Goal: Information Seeking & Learning: Check status

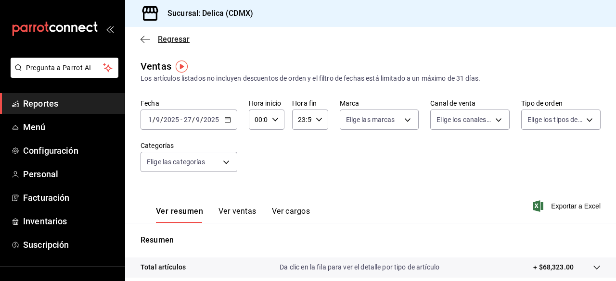
click at [143, 40] on icon "button" at bounding box center [145, 39] width 10 height 9
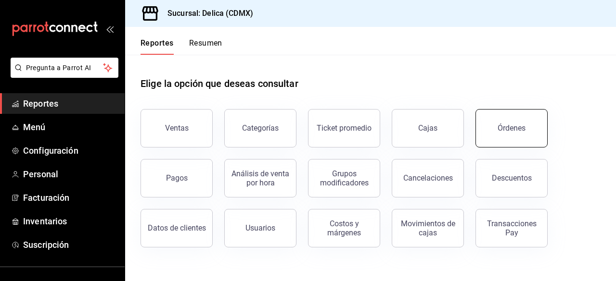
click at [522, 131] on div "Órdenes" at bounding box center [511, 128] width 28 height 9
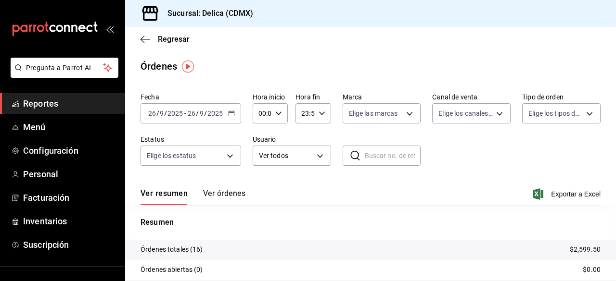
click at [234, 112] on icon "button" at bounding box center [231, 113] width 7 height 7
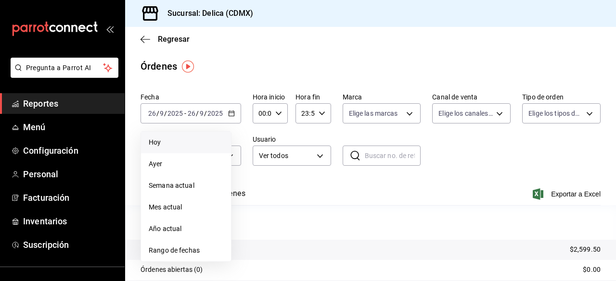
click at [188, 150] on li "Hoy" at bounding box center [186, 143] width 90 height 22
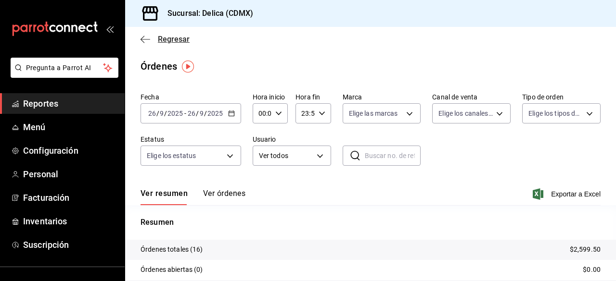
click at [174, 35] on span "Regresar" at bounding box center [174, 39] width 32 height 9
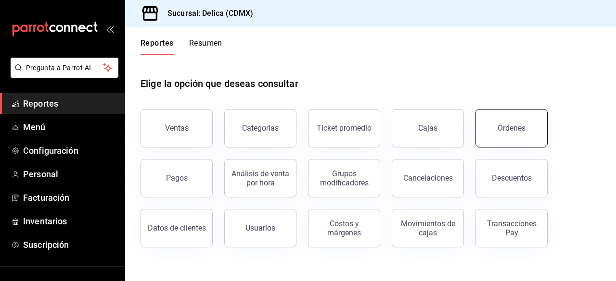
click at [497, 136] on button "Órdenes" at bounding box center [511, 128] width 72 height 38
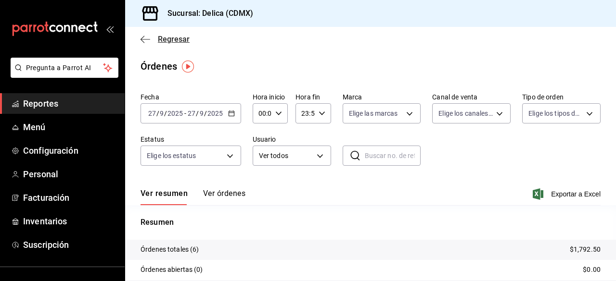
click at [161, 37] on span "Regresar" at bounding box center [174, 39] width 32 height 9
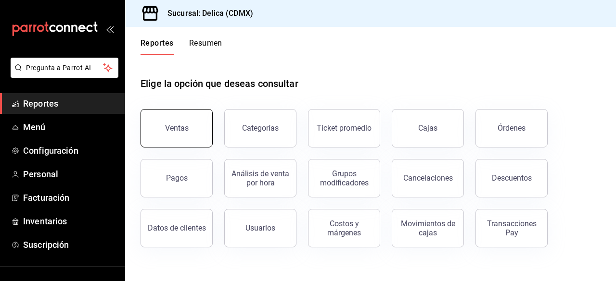
click at [207, 124] on button "Ventas" at bounding box center [176, 128] width 72 height 38
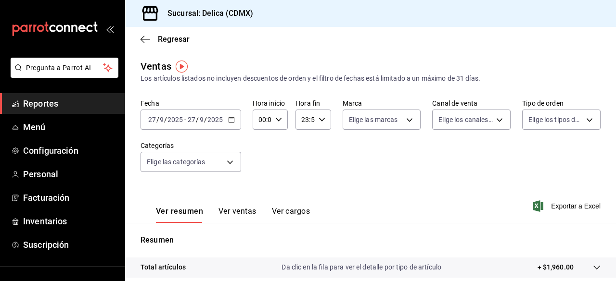
click at [234, 120] on div "[DATE] [DATE] - [DATE] [DATE]" at bounding box center [190, 120] width 101 height 20
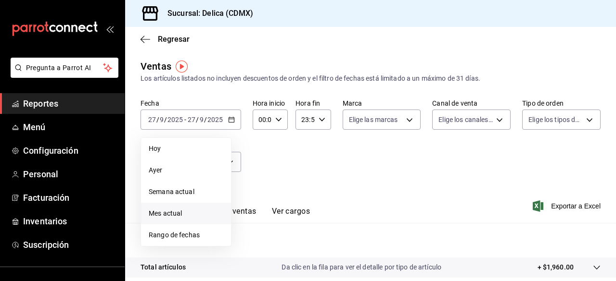
click at [195, 211] on span "Mes actual" at bounding box center [186, 214] width 75 height 10
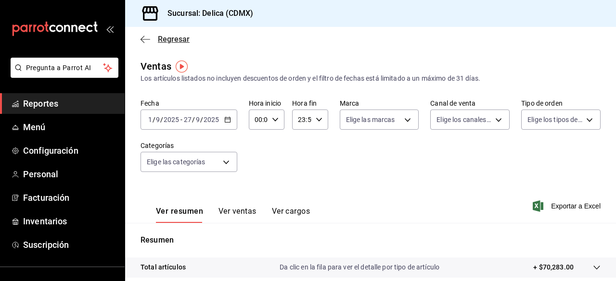
click at [150, 38] on icon "button" at bounding box center [145, 39] width 10 height 9
